Goal: Feedback & Contribution: Submit feedback/report problem

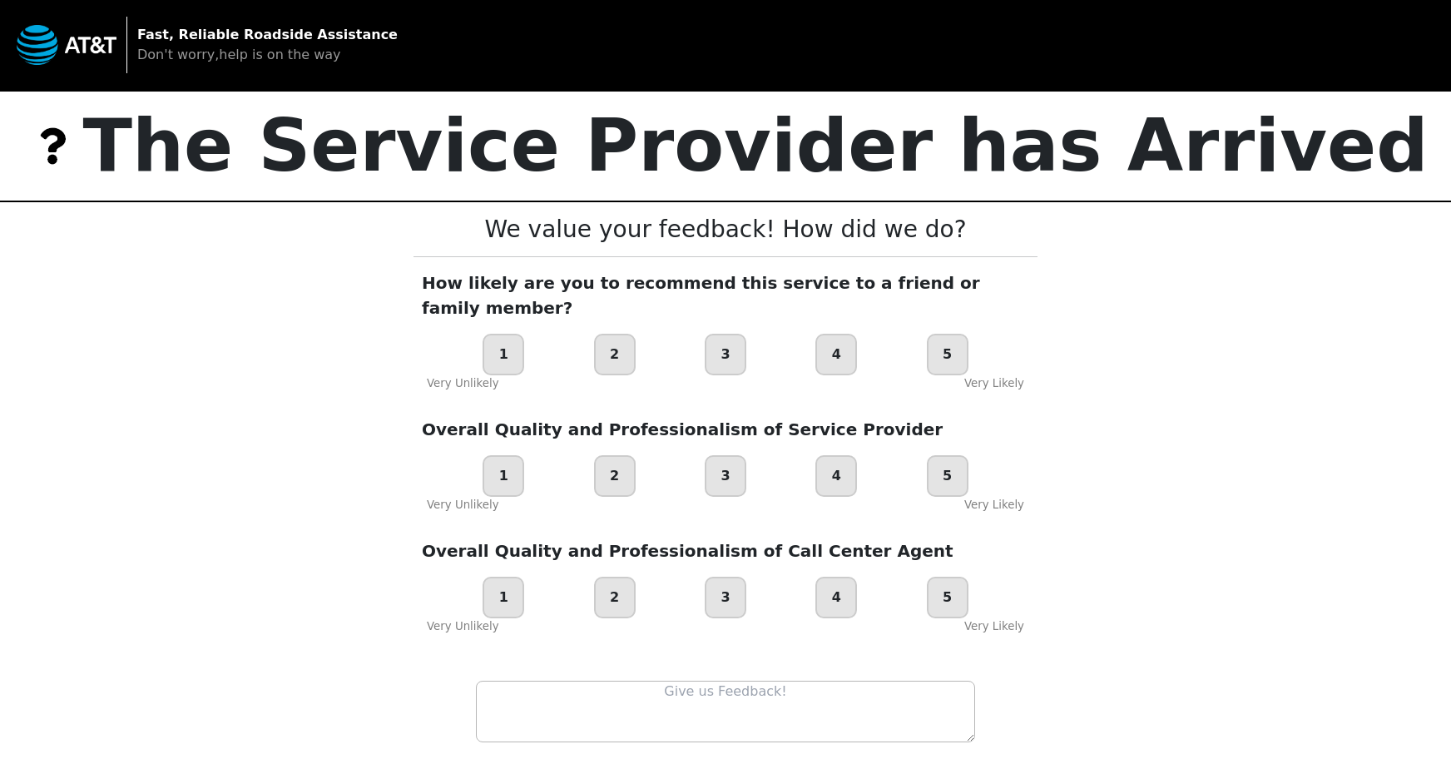
click at [839, 338] on div "4" at bounding box center [836, 355] width 42 height 42
click at [953, 455] on div "5" at bounding box center [948, 476] width 42 height 42
click at [949, 576] on div "5" at bounding box center [948, 597] width 42 height 42
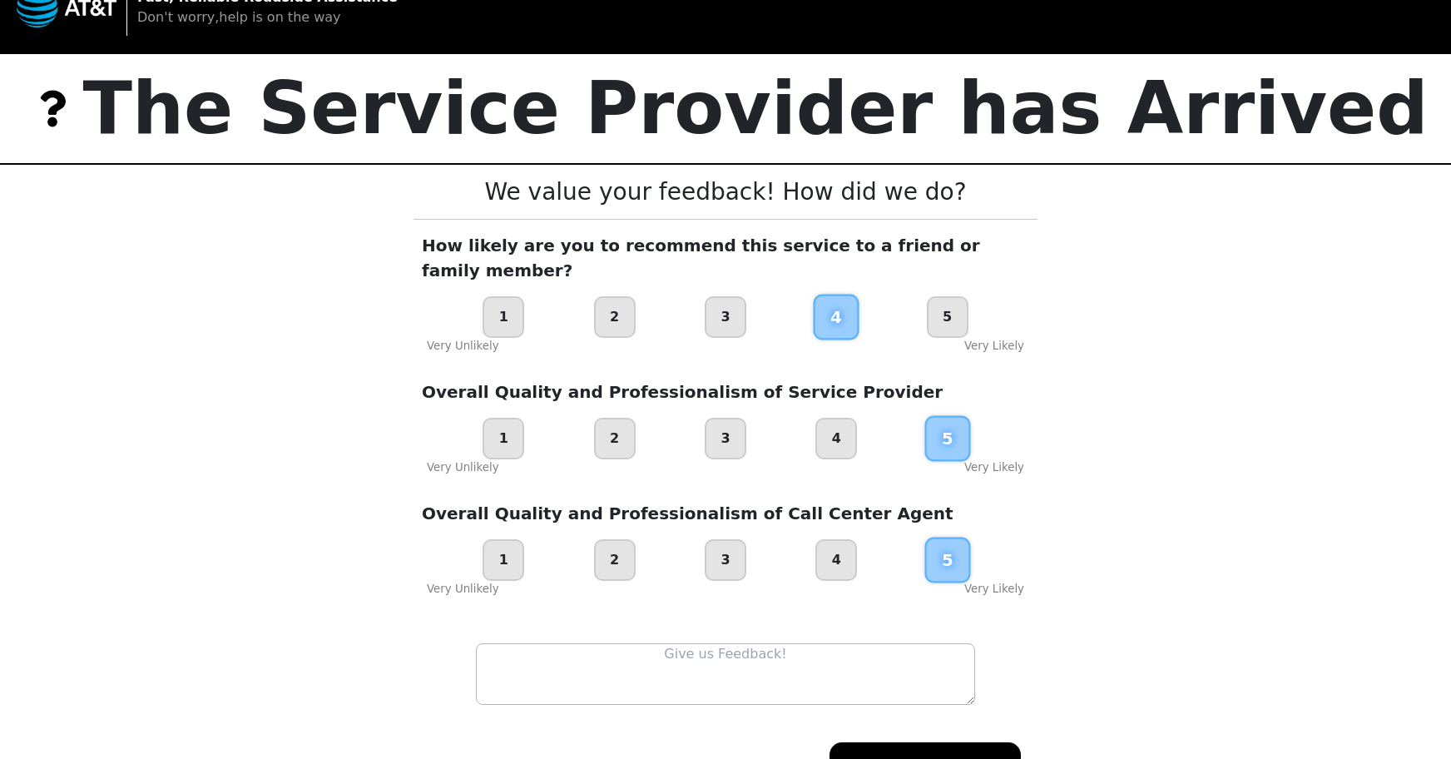
scroll to position [93, 0]
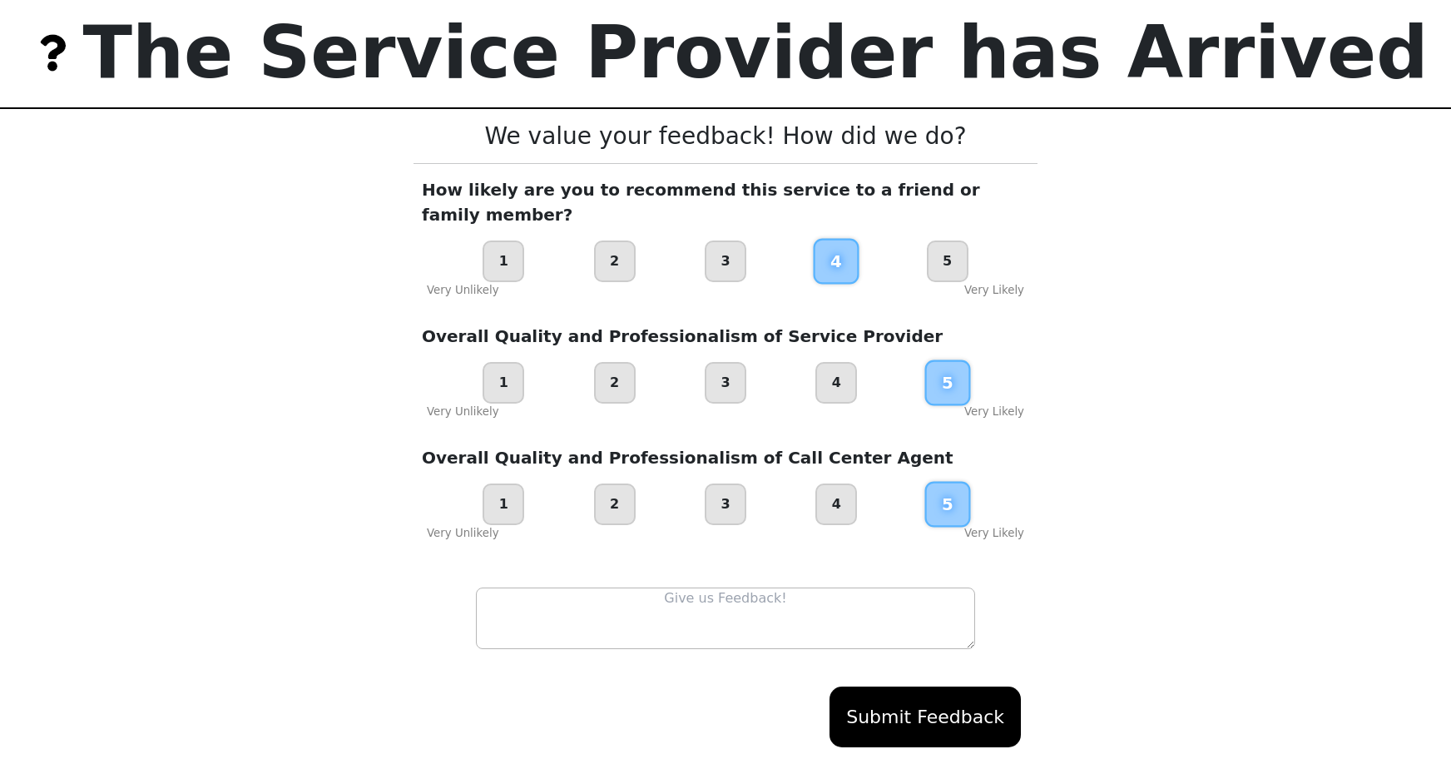
click at [715, 587] on textarea at bounding box center [725, 618] width 499 height 62
click at [748, 587] on textarea at bounding box center [725, 618] width 499 height 62
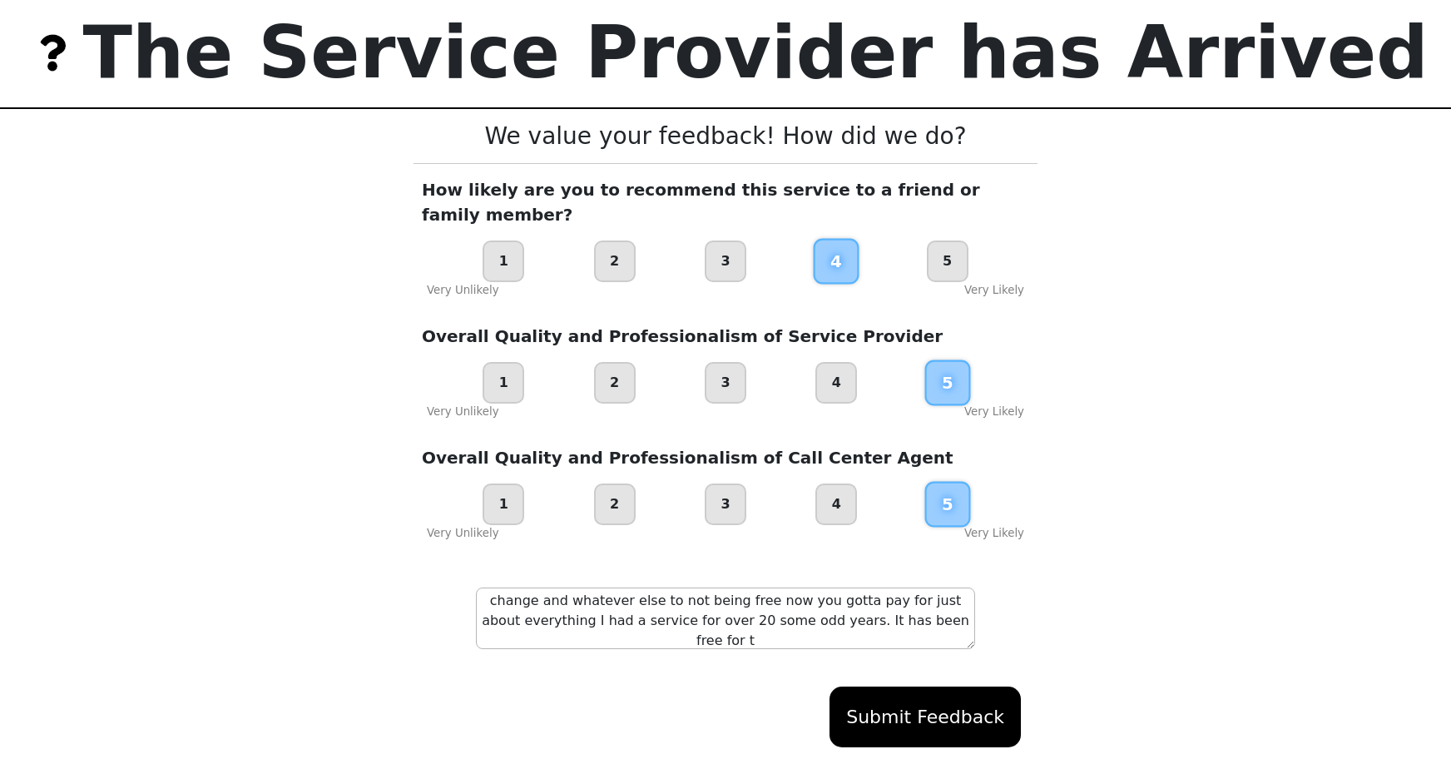
scroll to position [0, 0]
type textarea "Why has roadside assistance gone from having free towing and free tire change a…"
click at [936, 692] on button "Submit Feedback" at bounding box center [924, 716] width 191 height 61
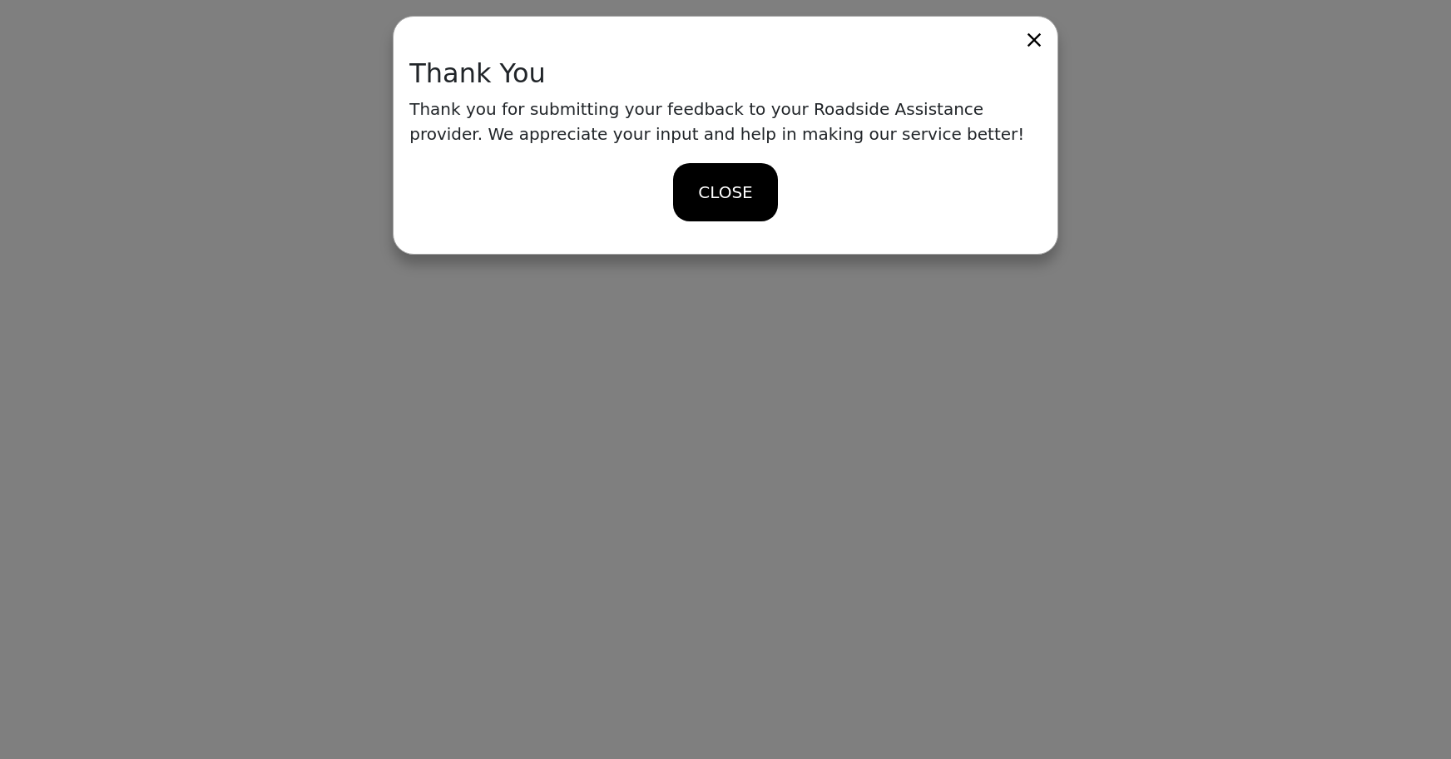
click at [734, 191] on span "CLOSE" at bounding box center [725, 192] width 54 height 25
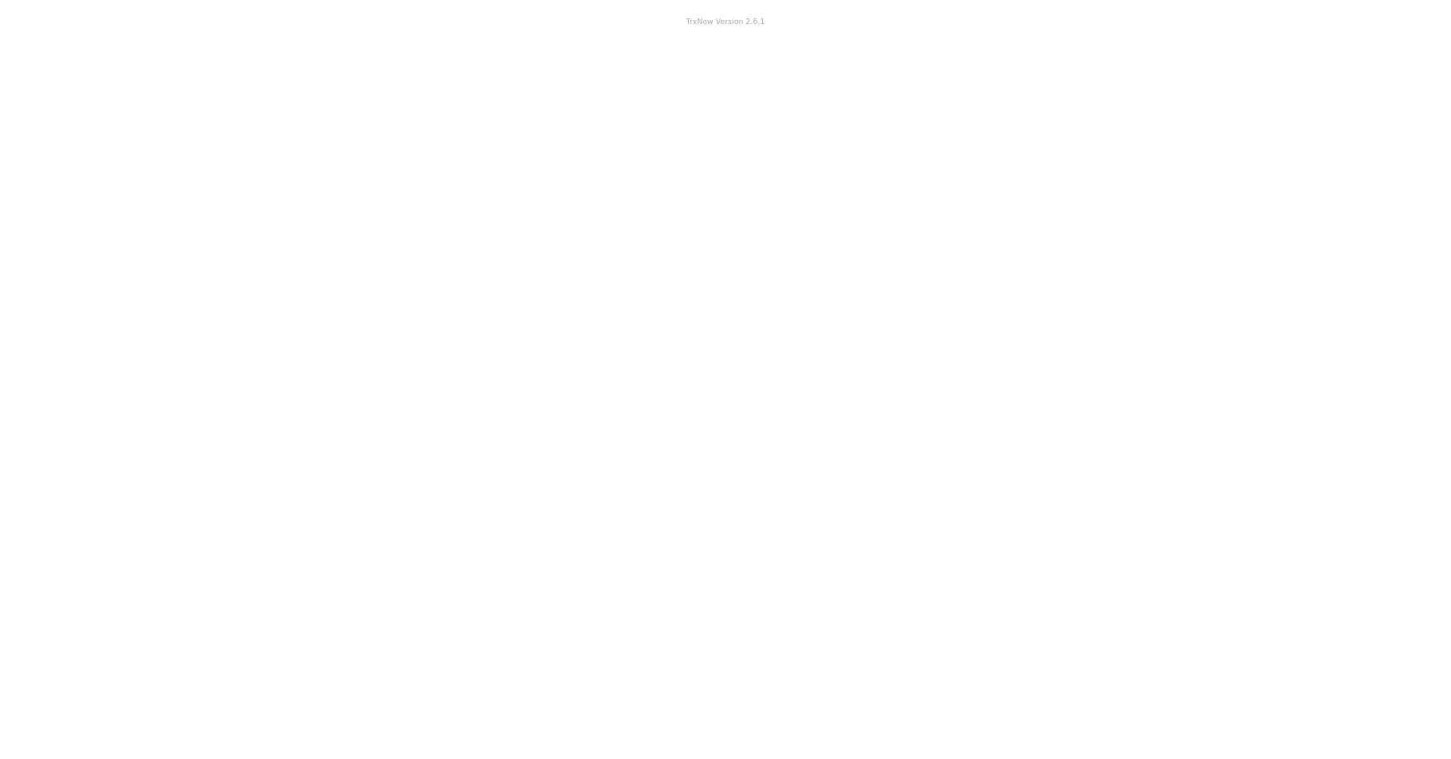
click at [748, 126] on body "TrxNow Version 2.6.1 Fast, Reliable Roadside Assistance Don't worry, help is on…" at bounding box center [725, 379] width 1451 height 759
